Goal: Task Accomplishment & Management: Use online tool/utility

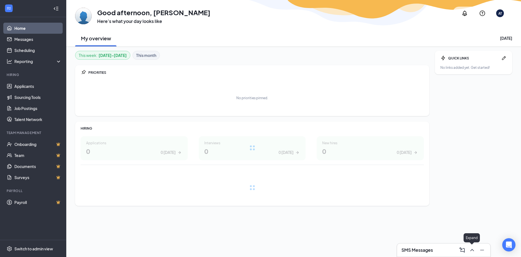
click at [471, 250] on icon "ChevronUp" at bounding box center [472, 249] width 7 height 7
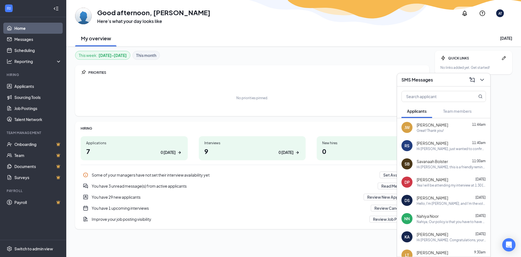
click at [287, 86] on div "No priorities pinned." at bounding box center [252, 98] width 343 height 28
click at [33, 52] on link "Scheduling" at bounding box center [37, 50] width 47 height 11
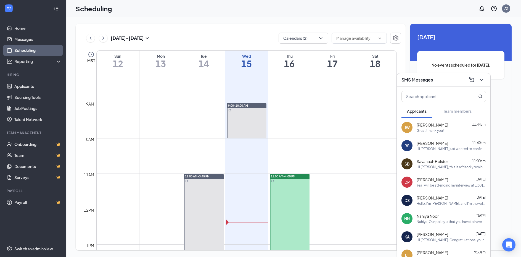
scroll to position [306, 0]
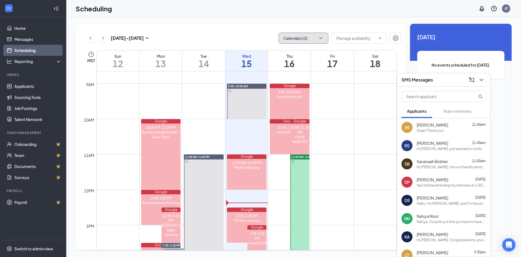
click at [299, 38] on button "Calendars (2)" at bounding box center [303, 38] width 50 height 11
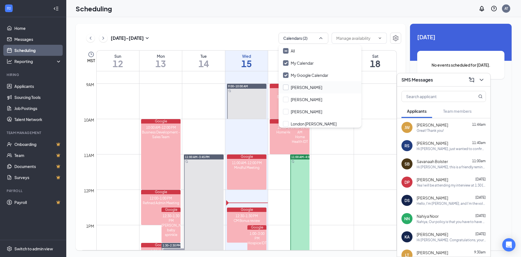
click at [302, 87] on input "[PERSON_NAME]" at bounding box center [302, 87] width 39 height 6
checkbox input "true"
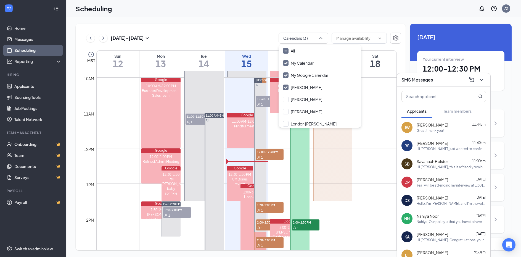
scroll to position [388, 0]
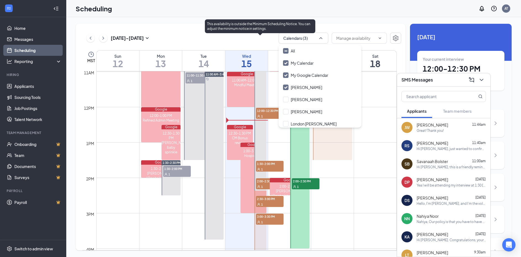
click at [265, 166] on div "1" at bounding box center [270, 169] width 28 height 6
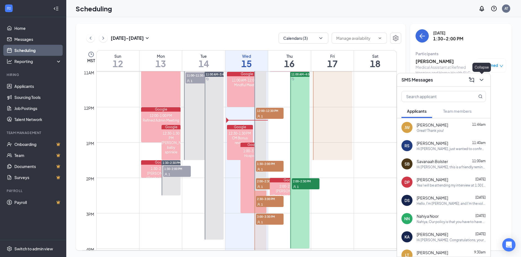
click at [483, 83] on icon "ChevronDown" at bounding box center [481, 79] width 7 height 7
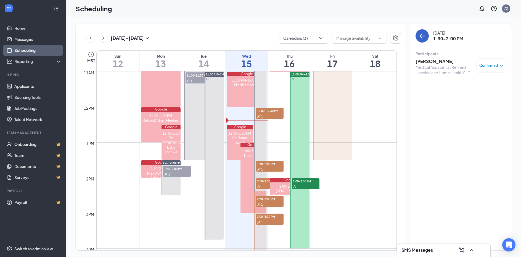
click at [421, 37] on icon "ArrowLeft" at bounding box center [420, 35] width 3 height 5
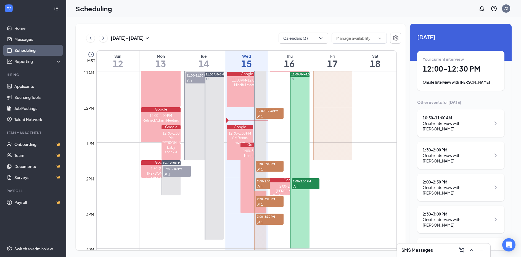
click at [306, 18] on div "[DATE] - [DATE] Calendars (3) MST Sun 12 Mon 13 Tue 14 Wed 15 Thu 16 Fri 17 Sat…" at bounding box center [293, 137] width 454 height 240
